Goal: Information Seeking & Learning: Learn about a topic

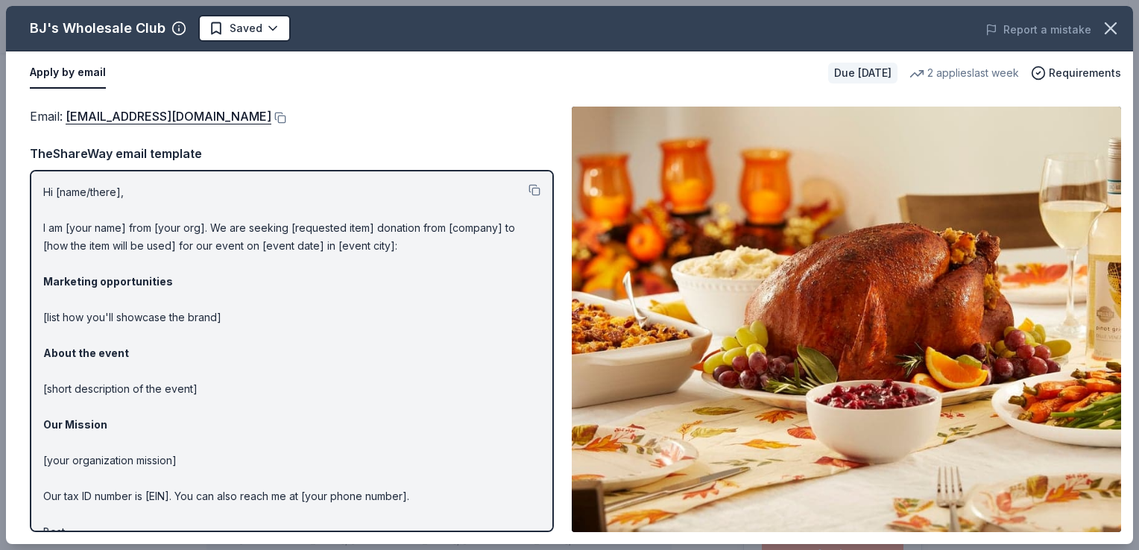
scroll to position [152, 0]
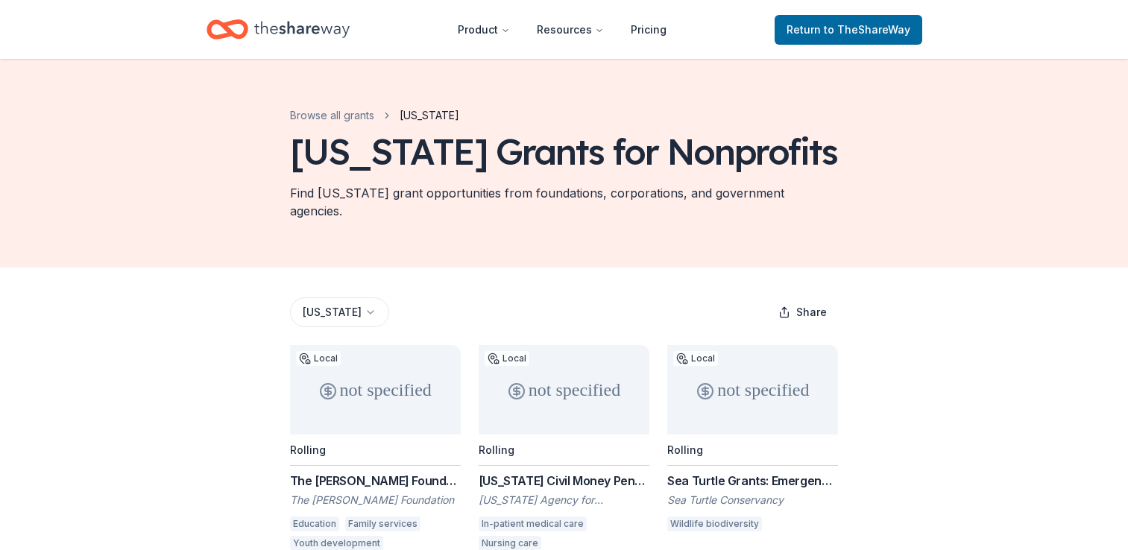
scroll to position [335, 0]
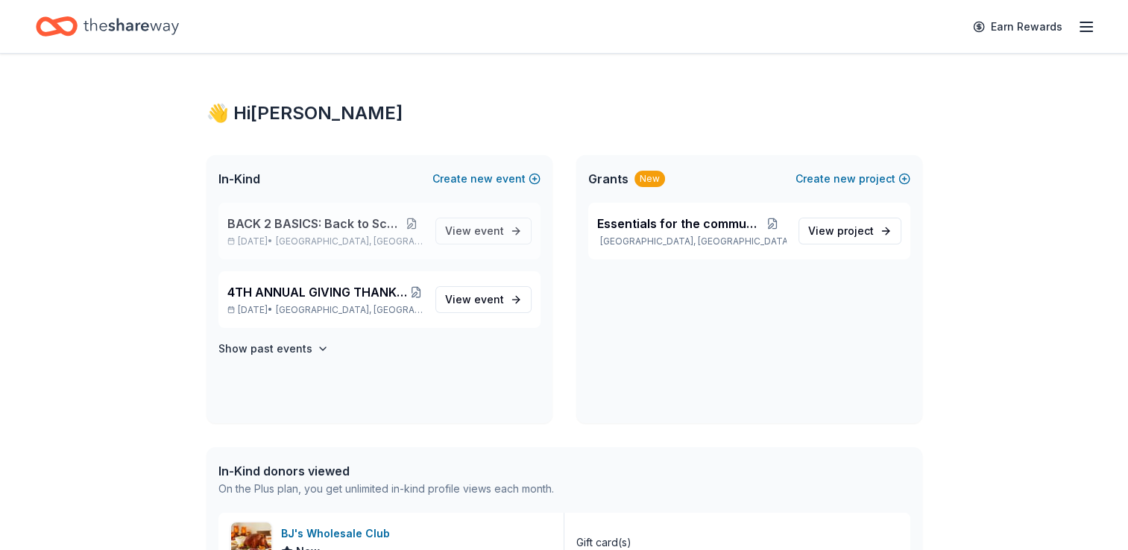
click at [413, 224] on button at bounding box center [410, 224] width 23 height 12
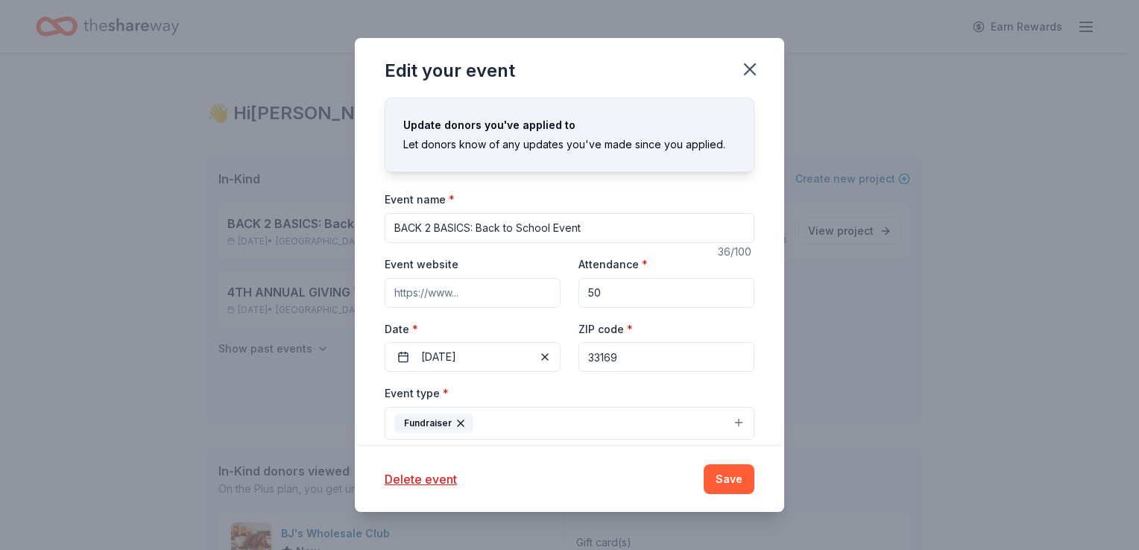
drag, startPoint x: 605, startPoint y: 232, endPoint x: 294, endPoint y: 212, distance: 311.4
click at [294, 212] on div "Edit your event Update donors you've applied to Let donors know of any updates …" at bounding box center [569, 275] width 1139 height 550
